Goal: Task Accomplishment & Management: Use online tool/utility

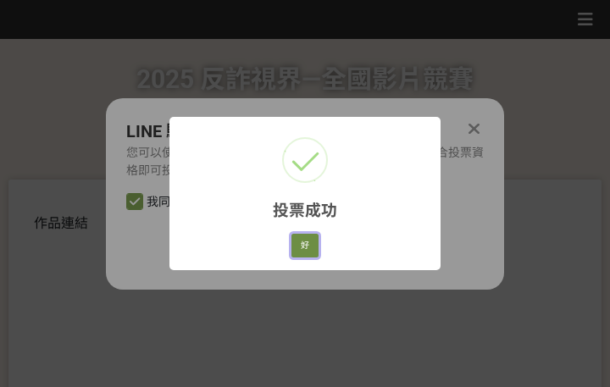
click at [302, 255] on button "好" at bounding box center [305, 246] width 27 height 24
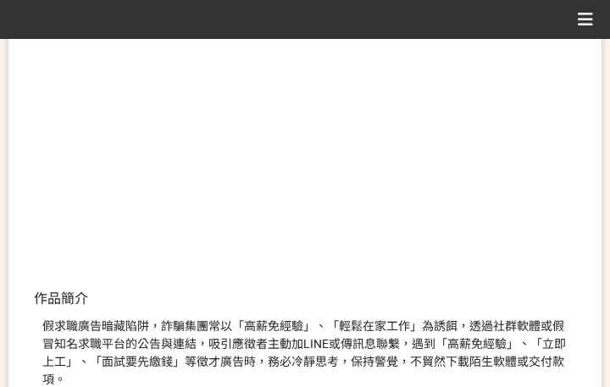
scroll to position [324, 0]
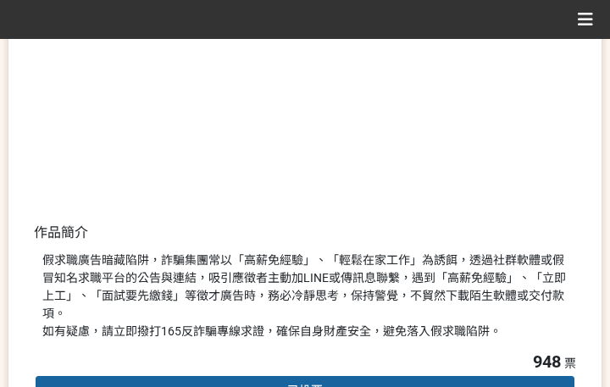
click at [412, 270] on div "假求職廣告暗藏陷阱，詐騙集團常以「高薪免經驗」、「輕鬆在家工作」為誘餌，透過社群軟體或假冒知名求職平台的公告與連結，吸引應徵者主動加LINE或傳訊息聯繫，遇到…" at bounding box center [305, 296] width 526 height 89
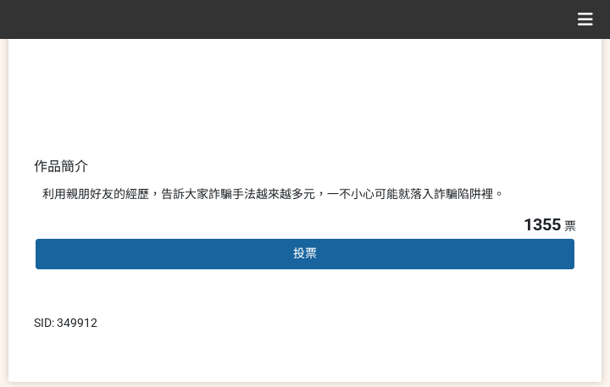
scroll to position [424, 0]
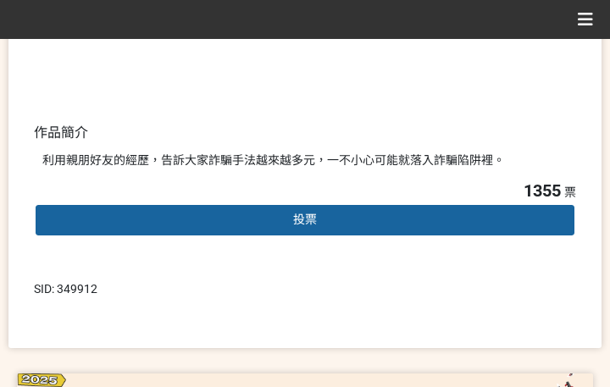
click at [309, 227] on div "投票" at bounding box center [305, 220] width 543 height 34
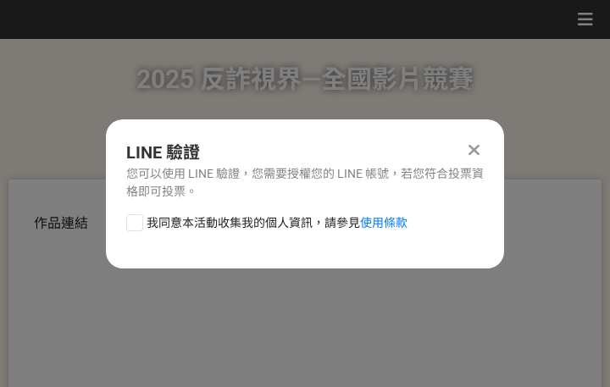
click at [235, 221] on span "我同意本活動收集我的個人資訊，請參見 使用條款" at bounding box center [277, 223] width 261 height 18
click at [138, 221] on input "我同意本活動收集我的個人資訊，請參見 使用條款" at bounding box center [132, 222] width 11 height 11
checkbox input "false"
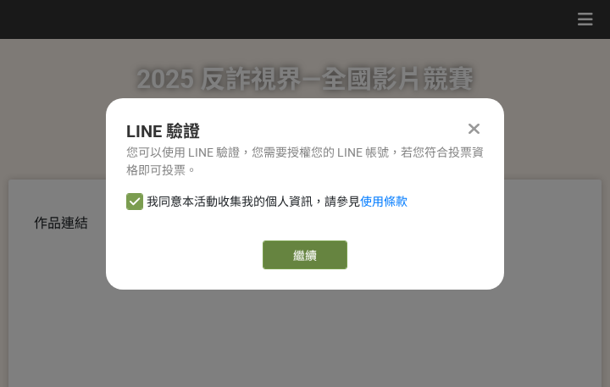
click at [327, 248] on link "繼續" at bounding box center [305, 255] width 85 height 29
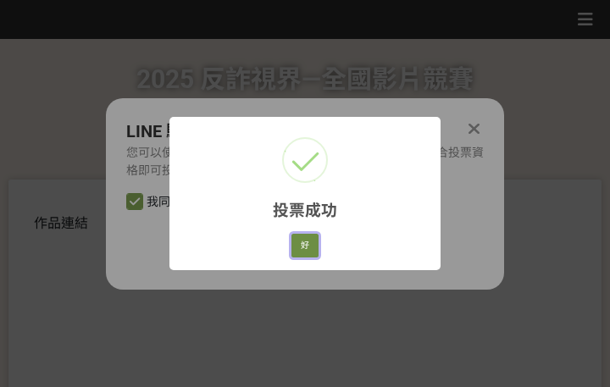
click at [306, 244] on button "好" at bounding box center [305, 246] width 27 height 24
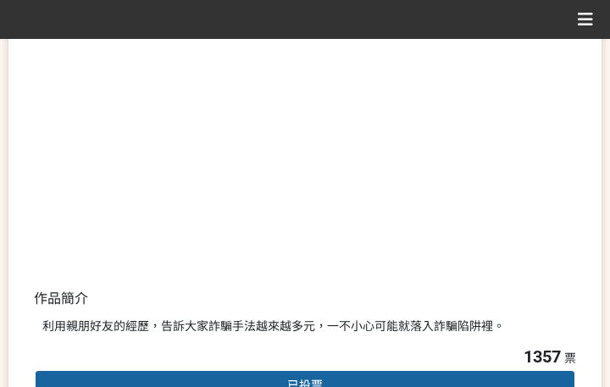
scroll to position [324, 0]
